Goal: Complete application form

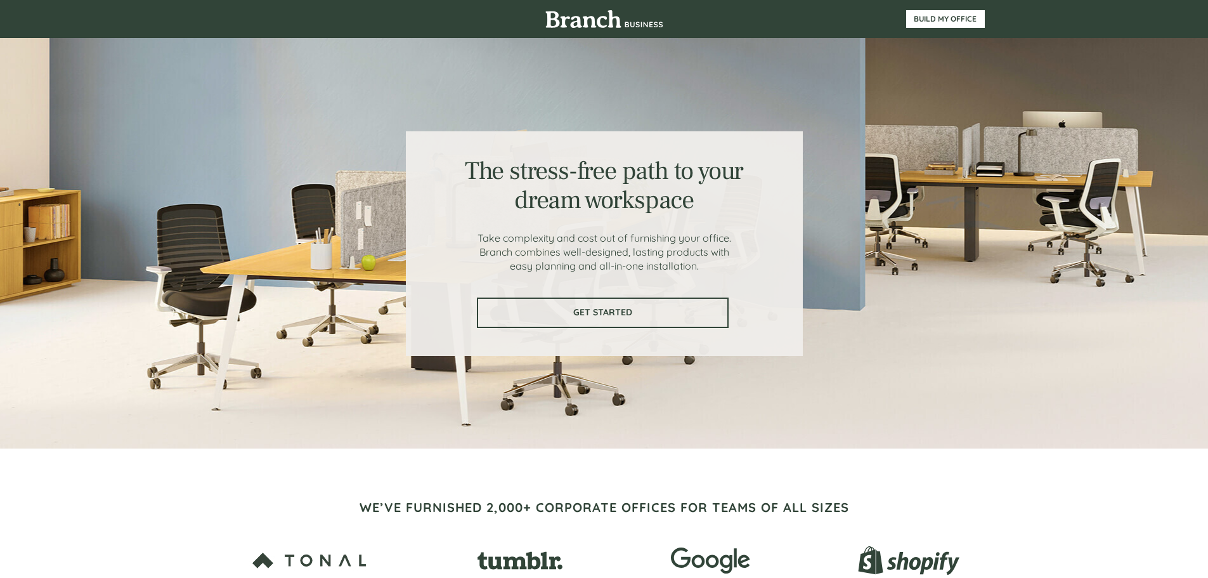
click at [613, 311] on span "GET STARTED" at bounding box center [602, 312] width 249 height 11
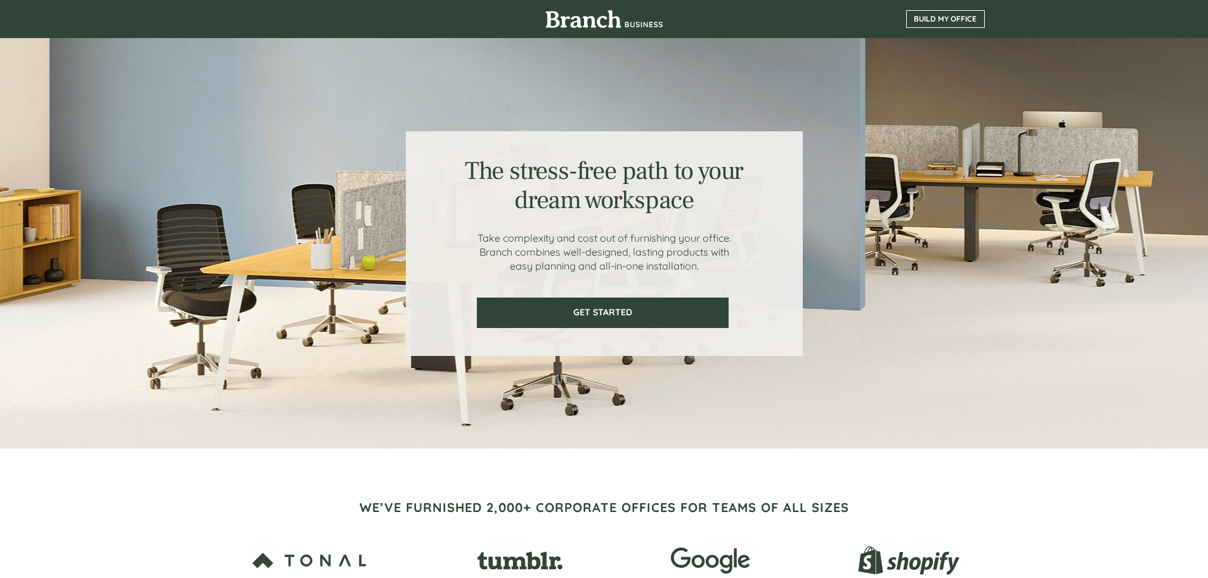
click at [938, 18] on span "BUILD MY OFFICE" at bounding box center [945, 19] width 77 height 9
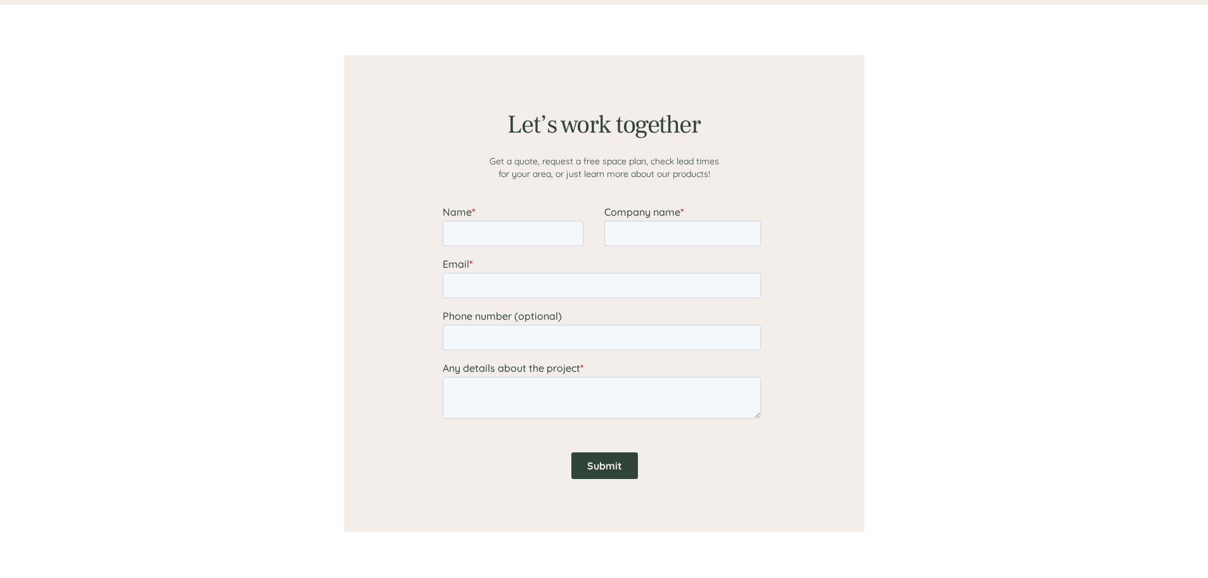
scroll to position [978, 0]
click at [522, 226] on input "Name *" at bounding box center [512, 234] width 141 height 25
type input "[PERSON_NAME]"
type input "T"
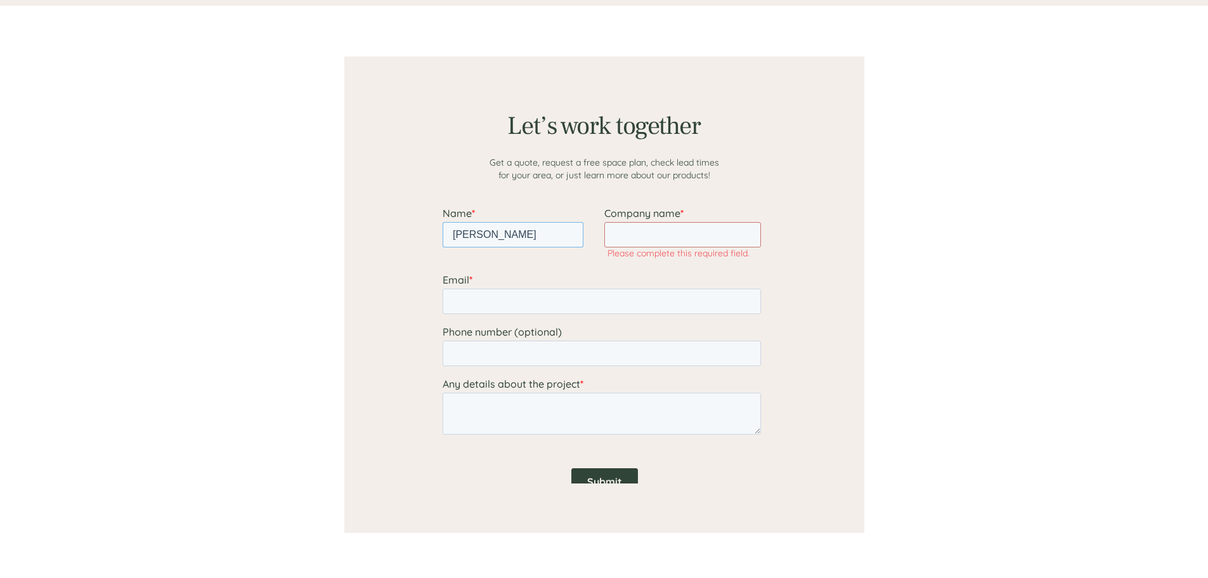
drag, startPoint x: 543, startPoint y: 229, endPoint x: 538, endPoint y: 224, distance: 6.7
click at [538, 224] on input "[PERSON_NAME]" at bounding box center [512, 234] width 141 height 25
type input "[PERSON_NAME]"
click at [718, 235] on input "Company name *" at bounding box center [682, 234] width 157 height 25
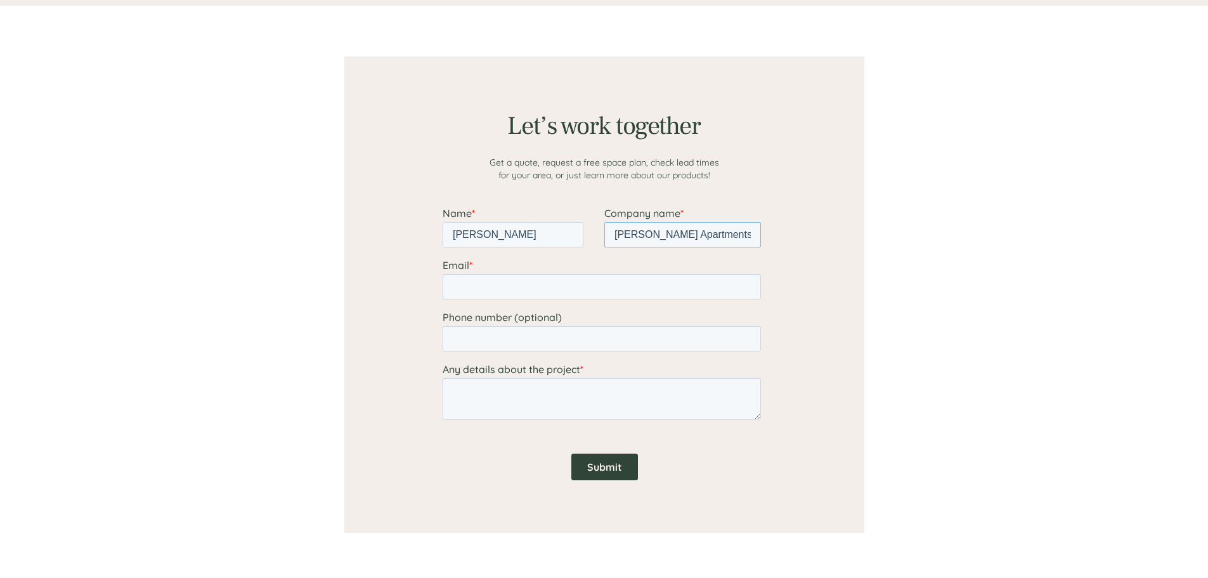
type input "[PERSON_NAME] Apartments"
click at [630, 290] on input "Email *" at bounding box center [601, 286] width 318 height 25
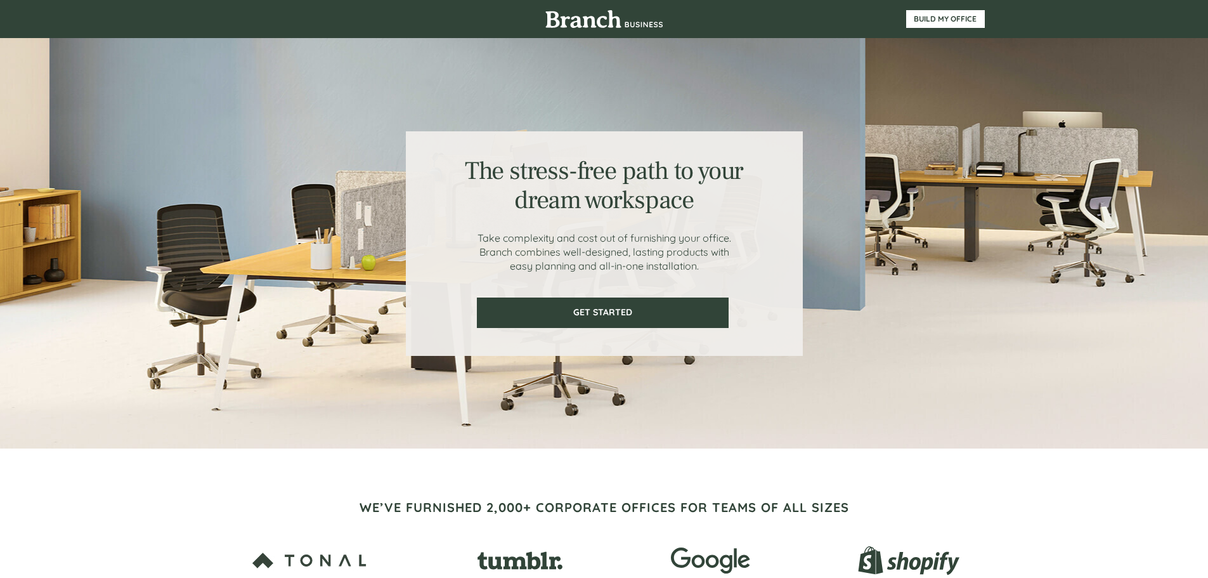
type input "bkennedy@north"
